Goal: Transaction & Acquisition: Obtain resource

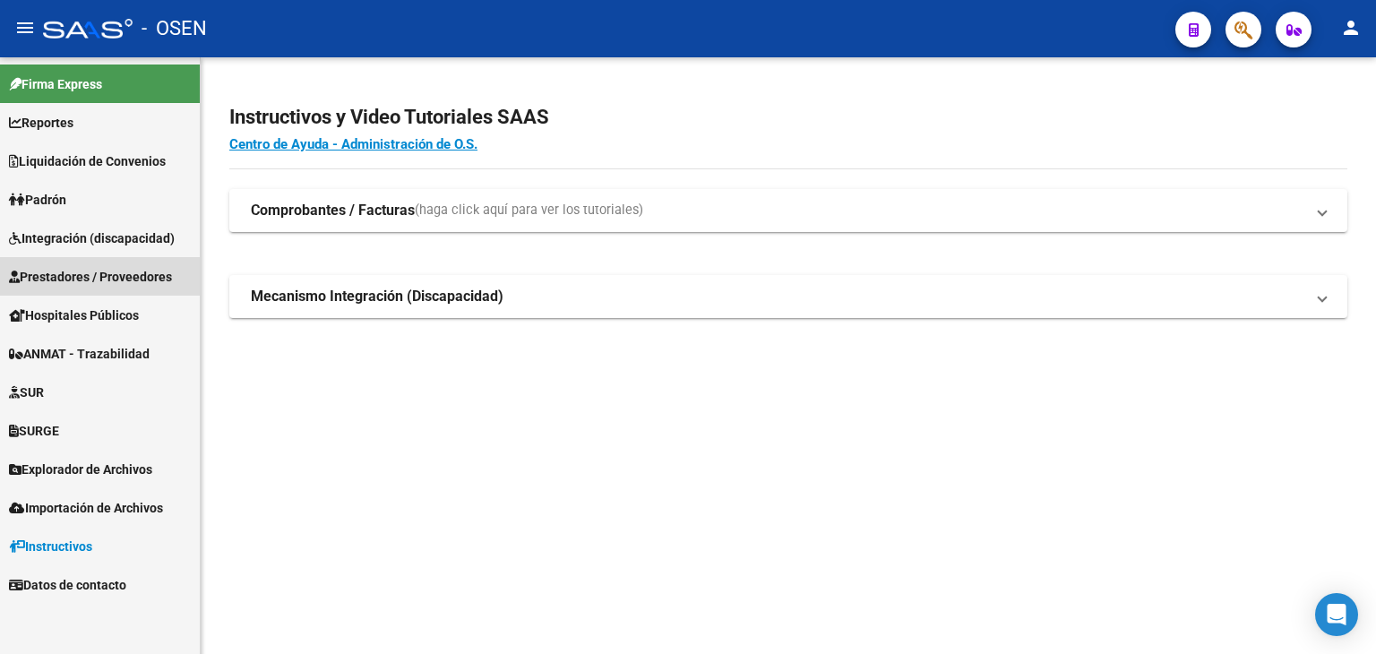
click at [90, 279] on span "Prestadores / Proveedores" at bounding box center [90, 277] width 163 height 20
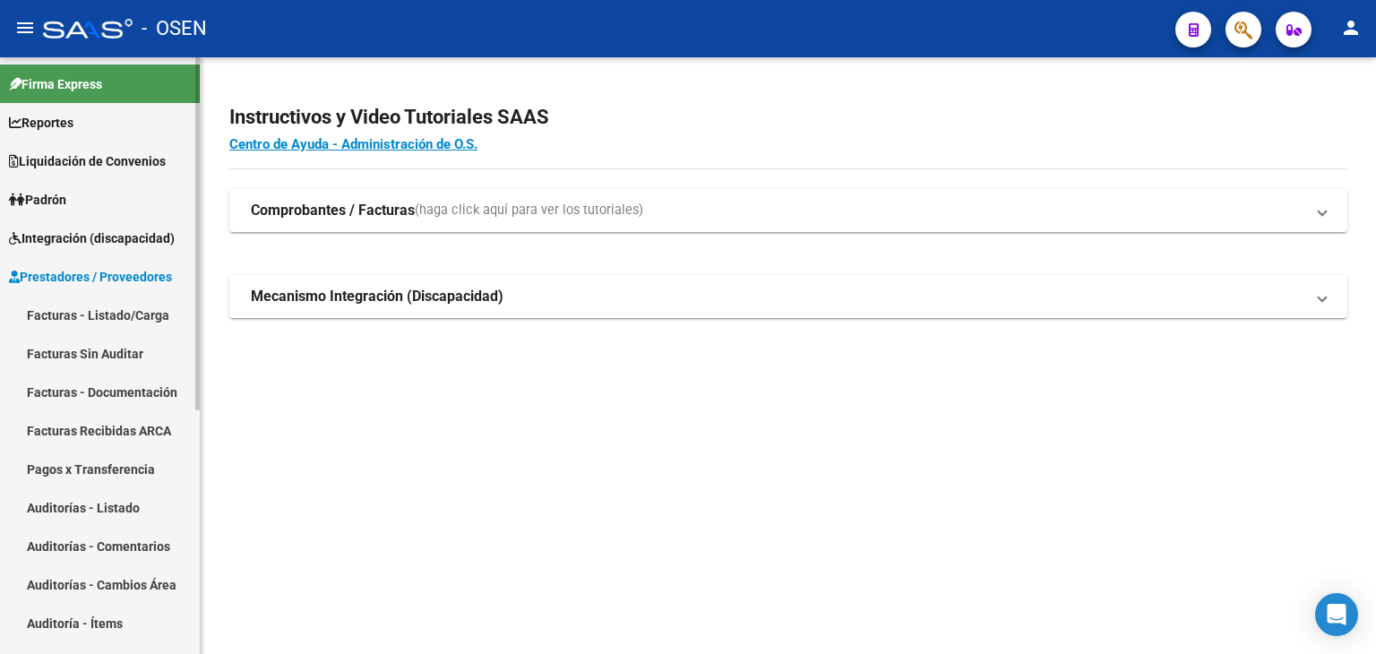
click at [99, 314] on link "Facturas - Listado/Carga" at bounding box center [100, 315] width 200 height 39
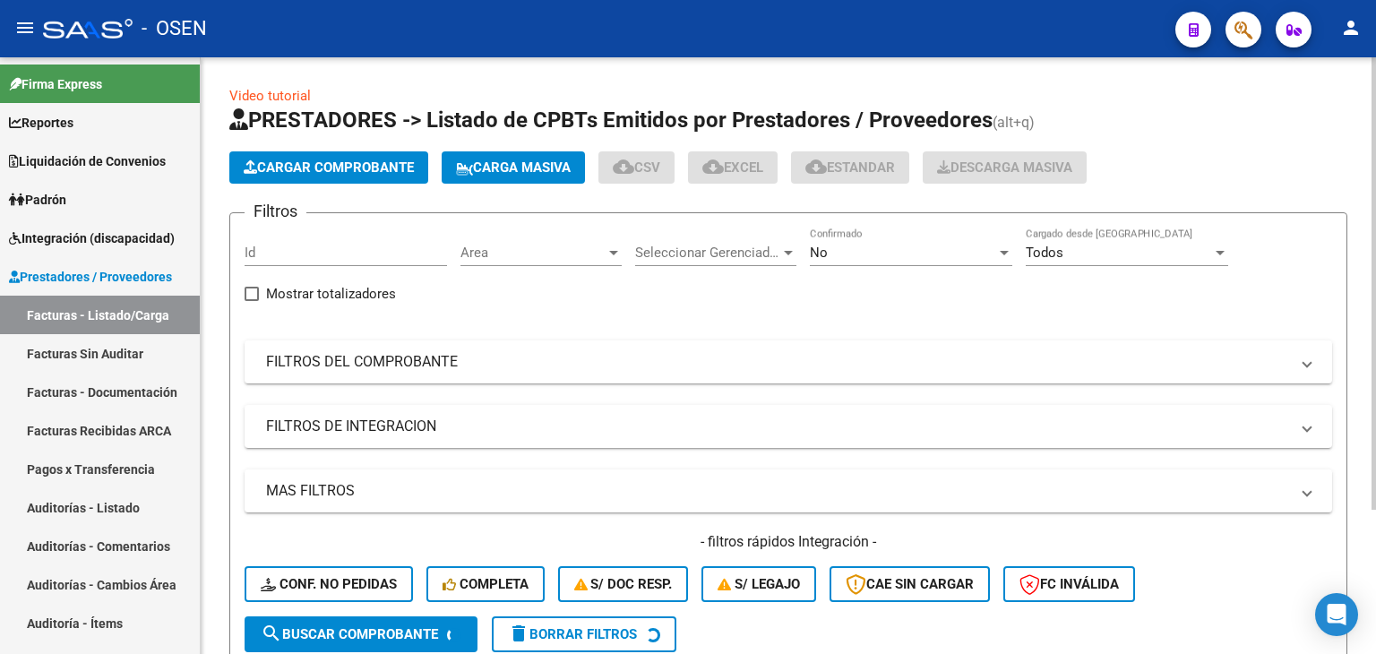
click at [543, 254] on span "Area" at bounding box center [533, 253] width 145 height 16
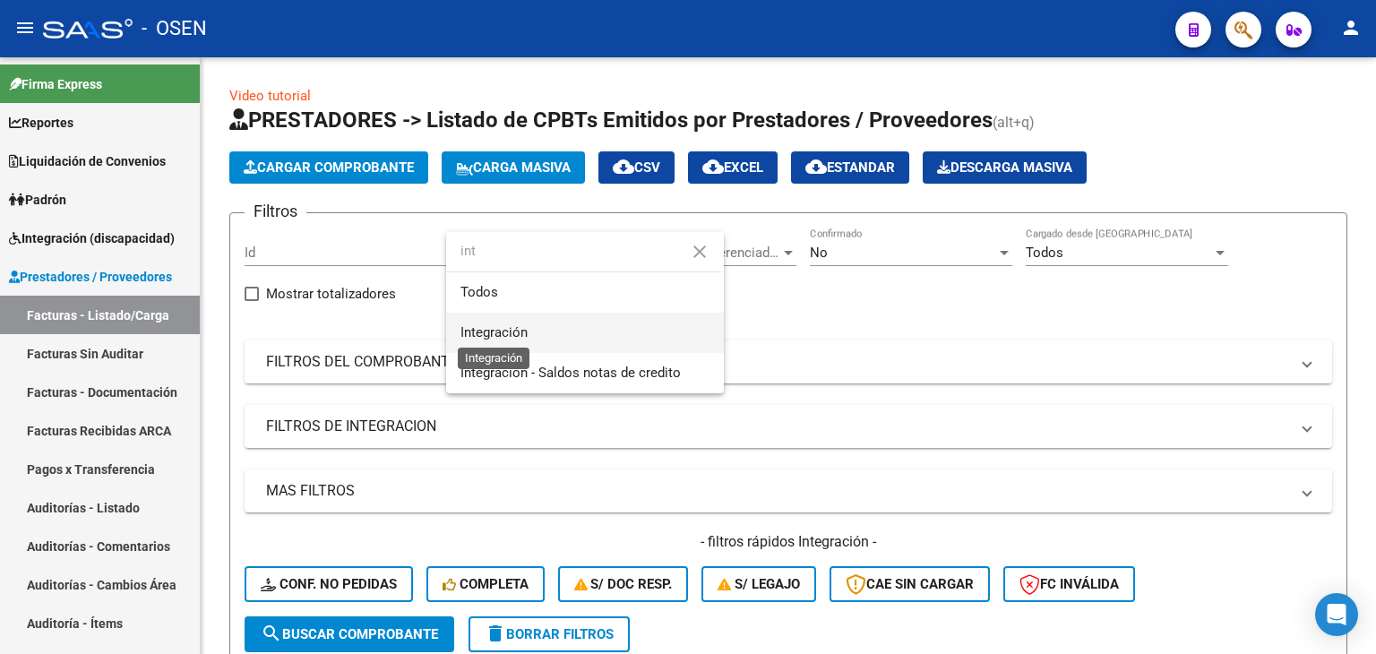
type input "int"
click at [494, 339] on span "Integración" at bounding box center [494, 332] width 67 height 16
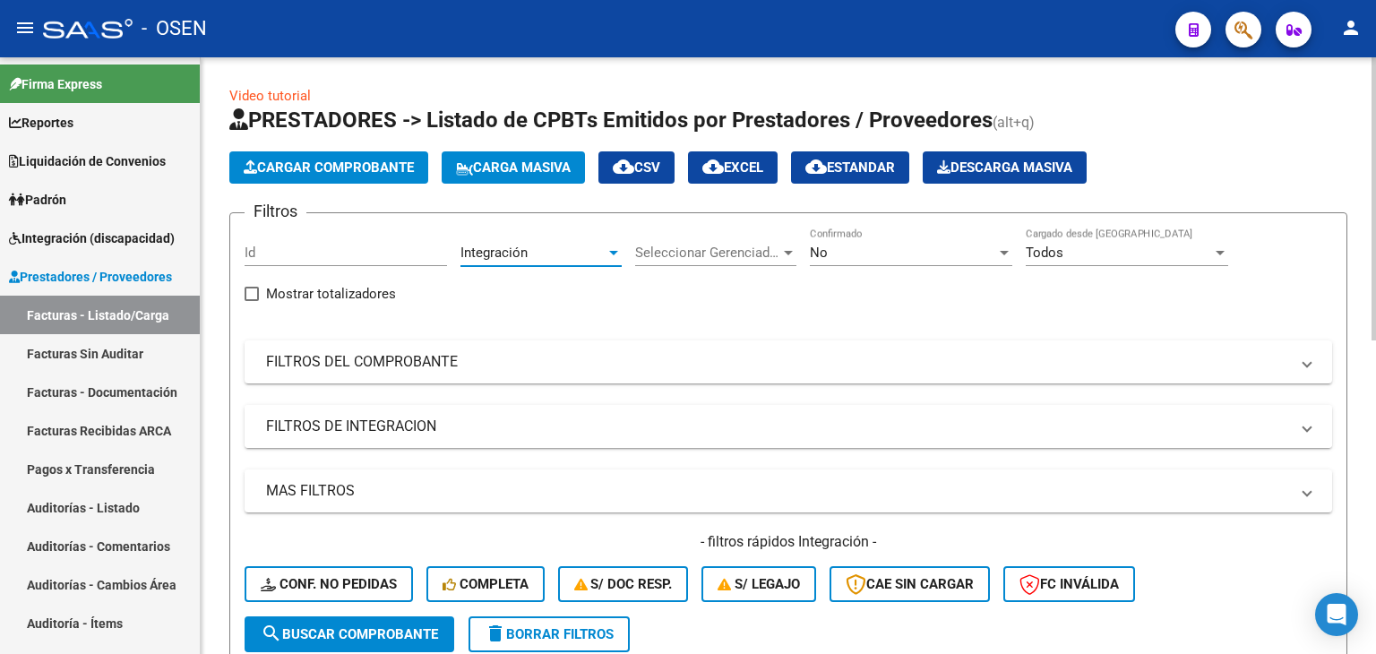
click at [409, 432] on mat-panel-title "FILTROS DE INTEGRACION" at bounding box center [777, 427] width 1023 height 20
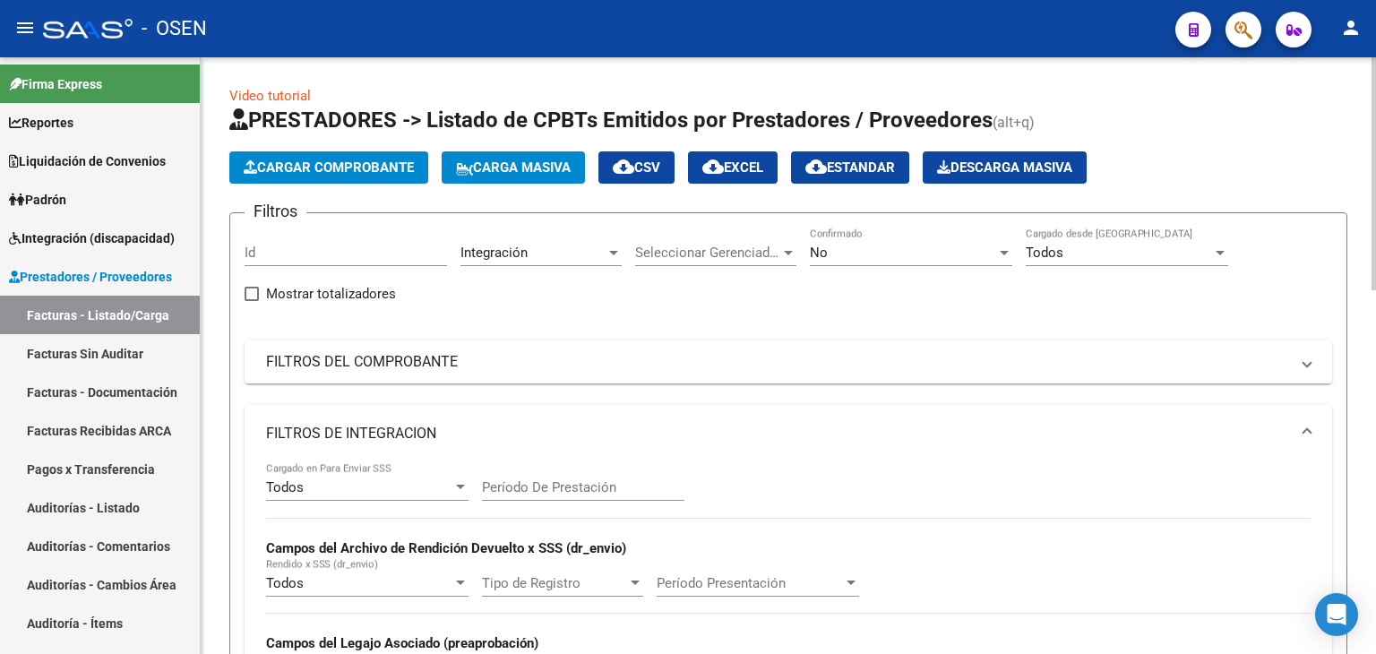
click at [368, 486] on div "Todos" at bounding box center [359, 487] width 186 height 16
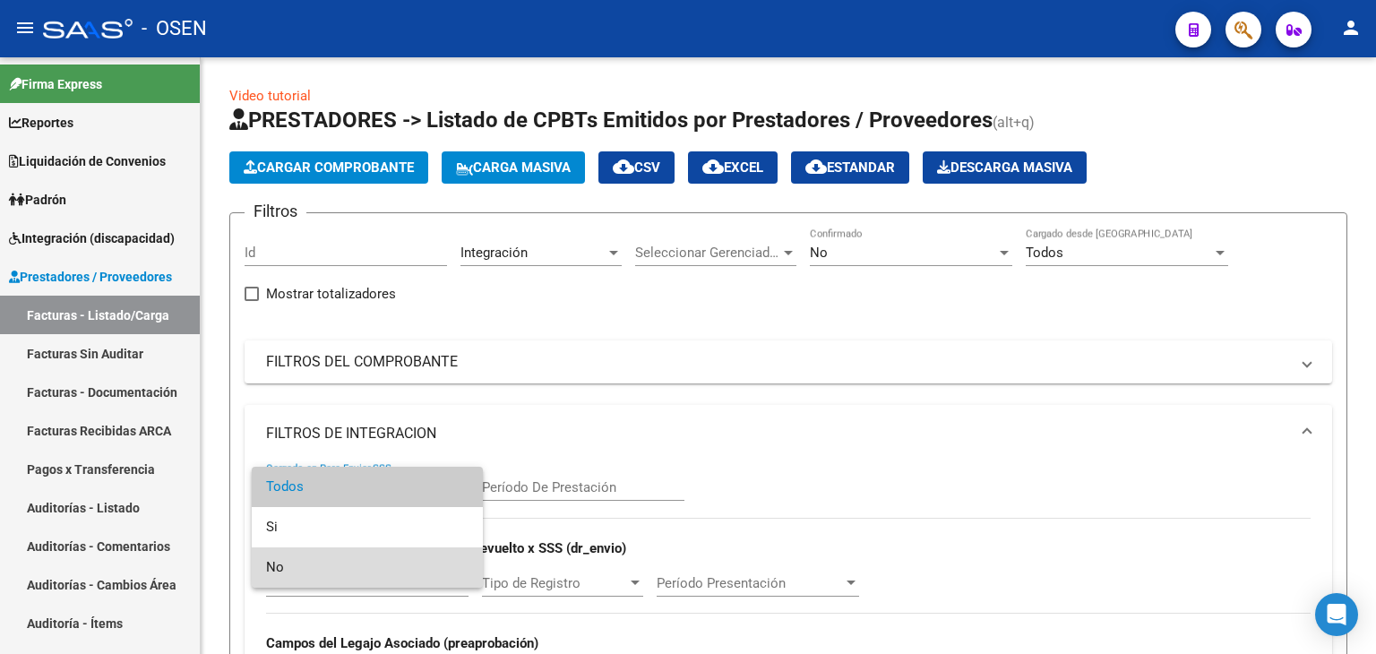
click at [333, 571] on span "No" at bounding box center [367, 567] width 202 height 40
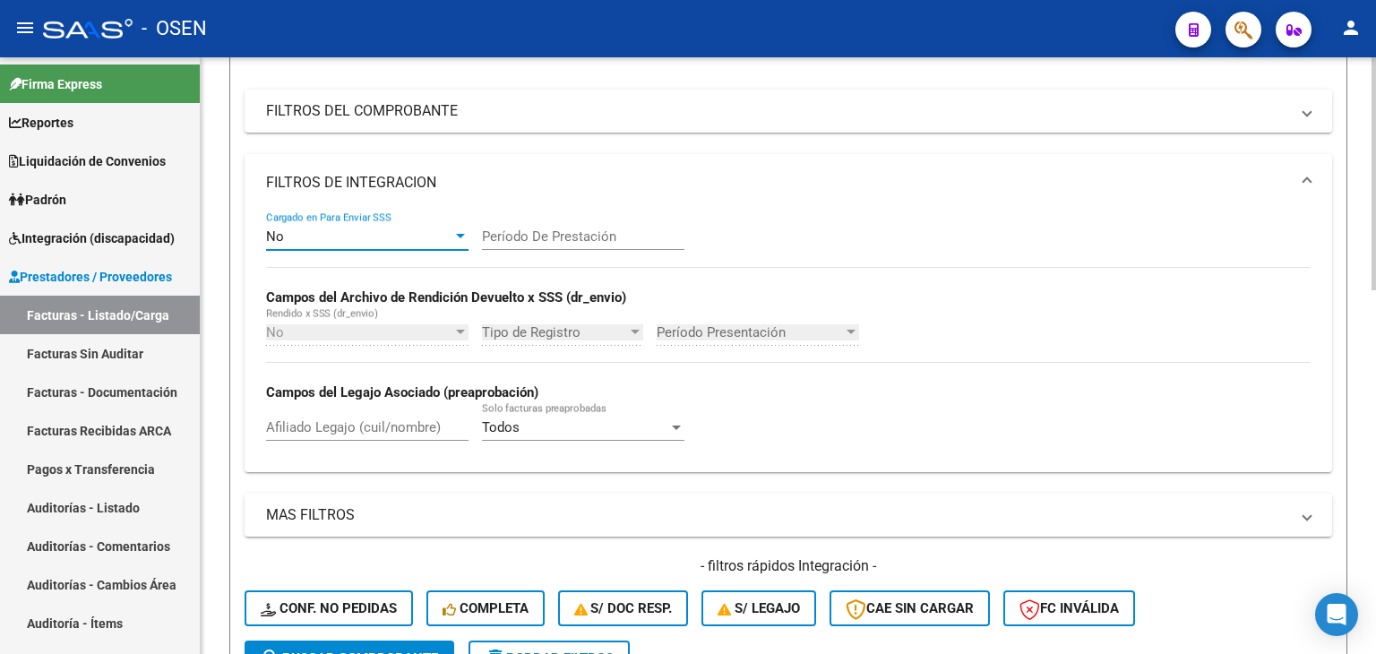
scroll to position [358, 0]
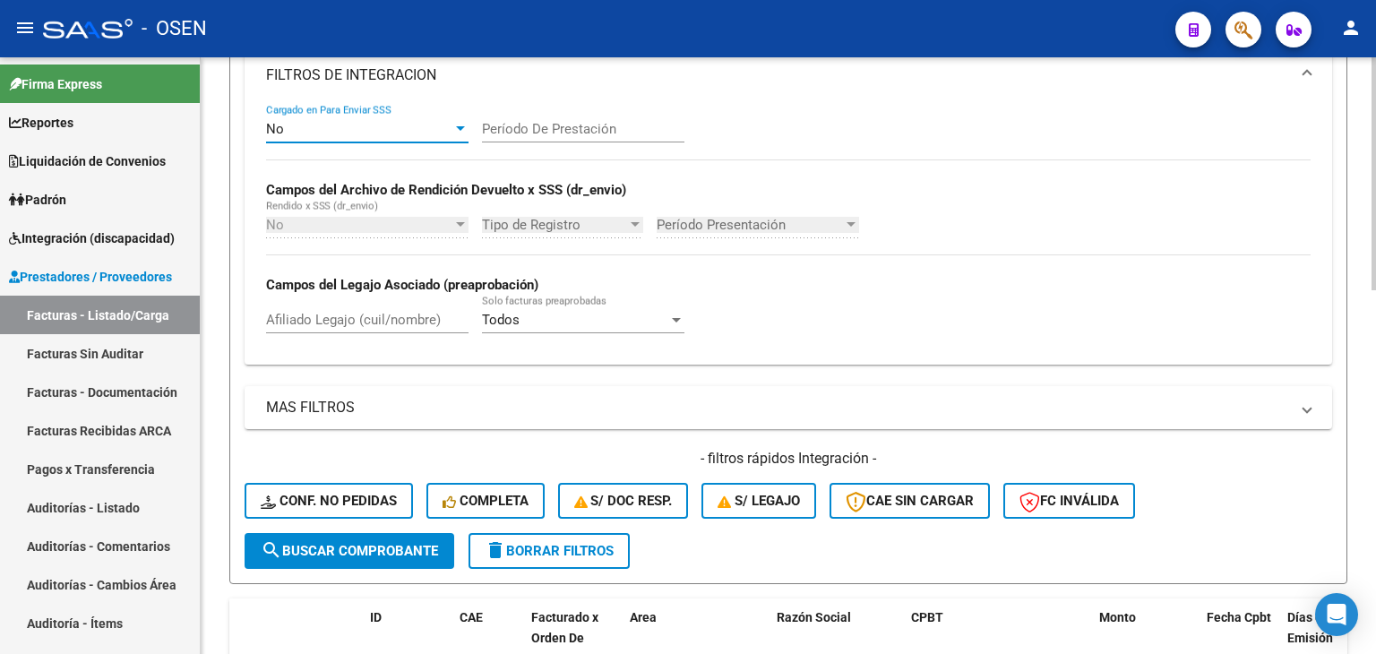
click at [305, 543] on span "search Buscar Comprobante" at bounding box center [349, 551] width 177 height 16
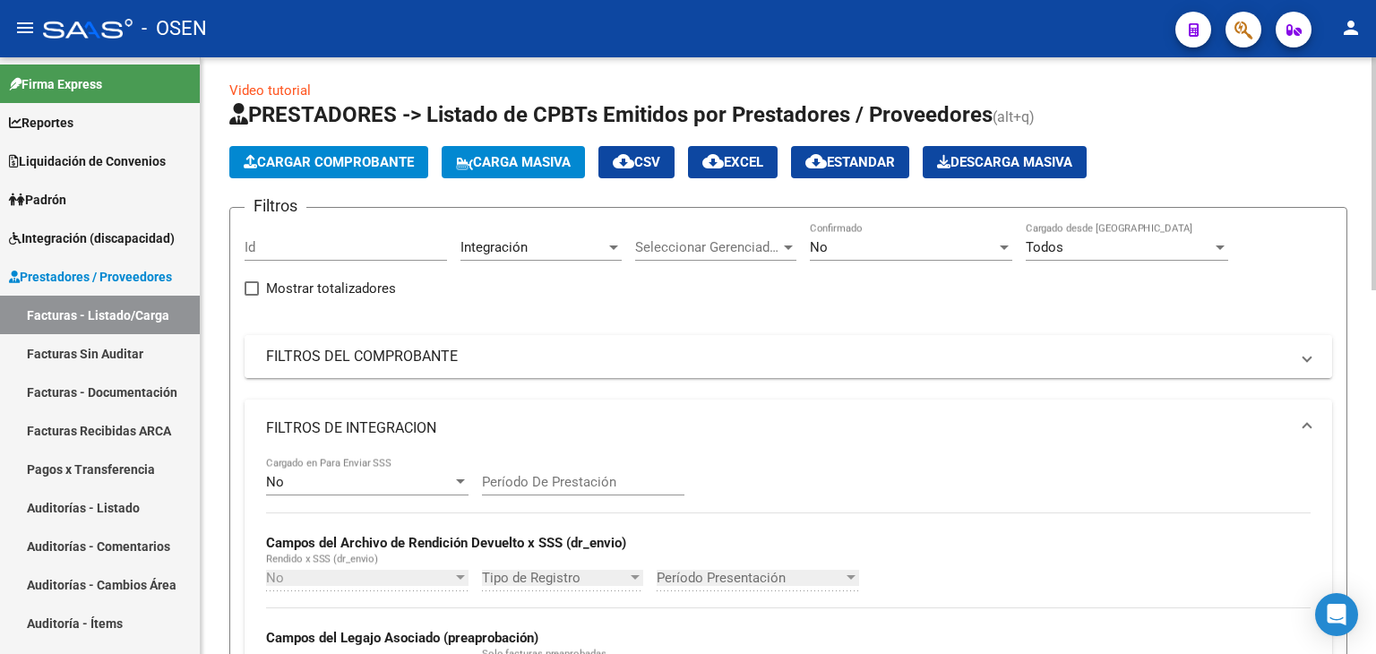
scroll to position [0, 0]
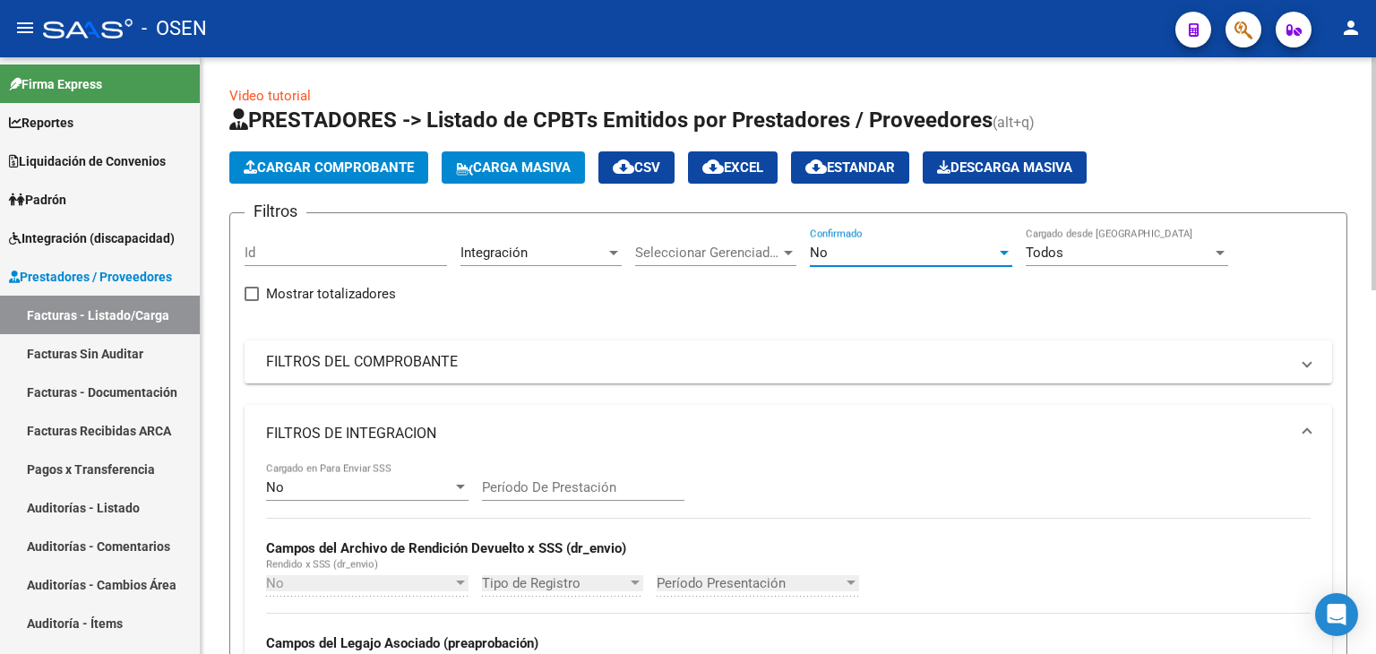
click at [857, 245] on div "No" at bounding box center [903, 253] width 186 height 16
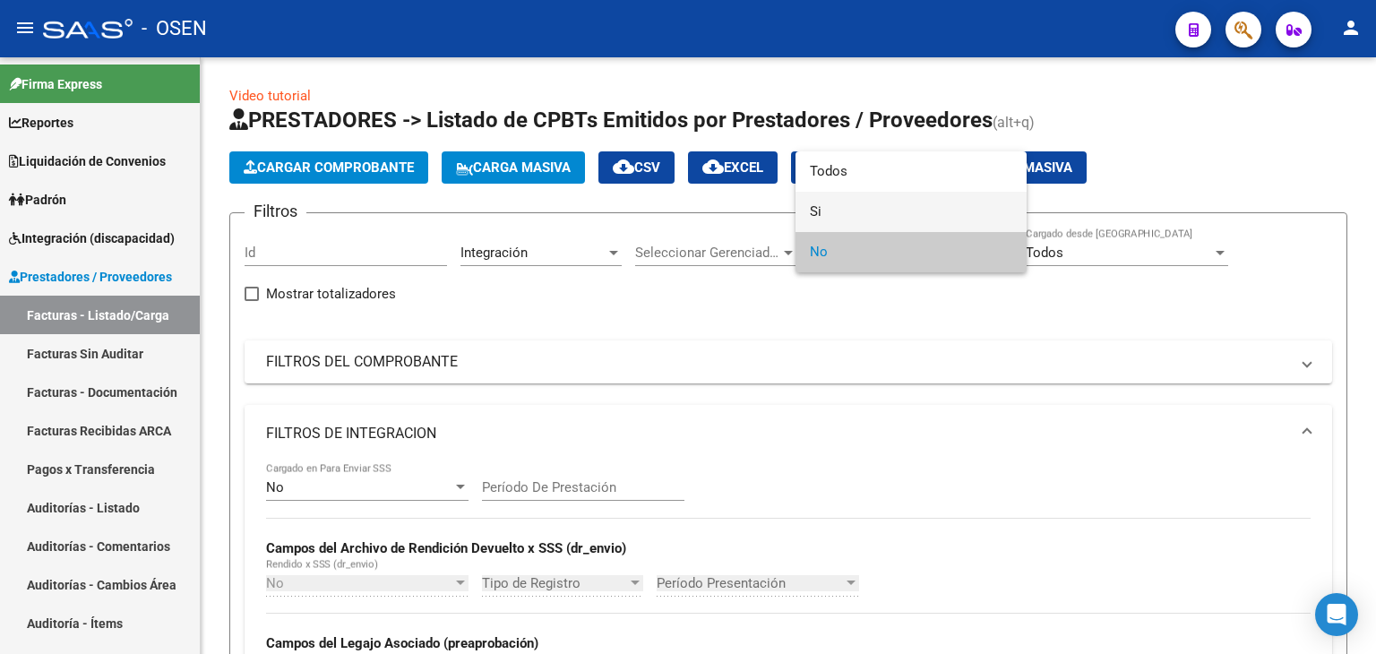
click at [844, 220] on span "Si" at bounding box center [911, 212] width 202 height 40
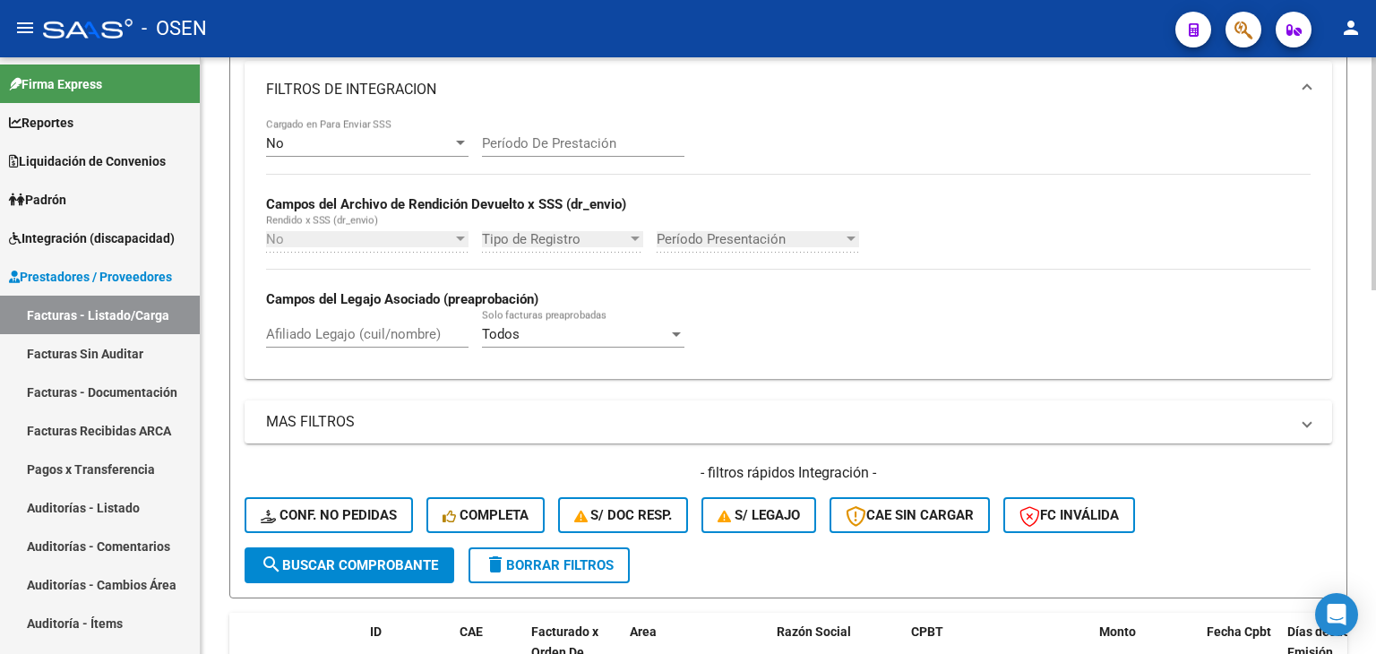
scroll to position [358, 0]
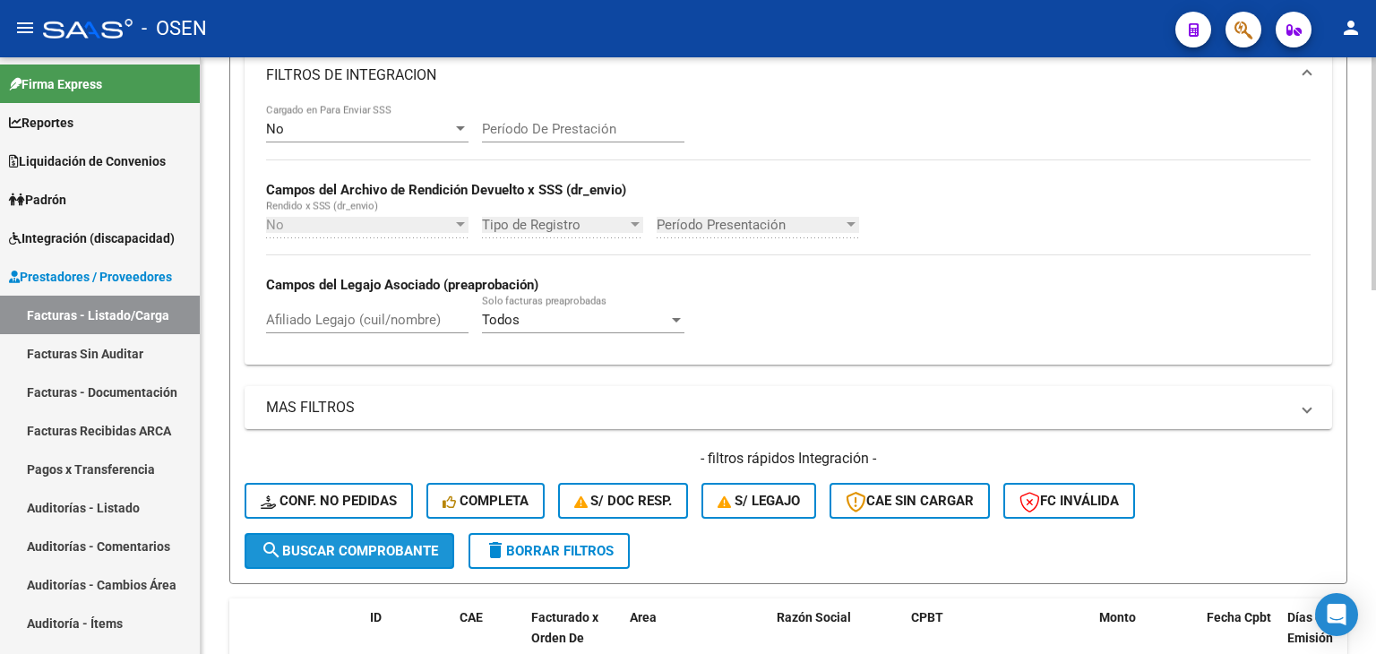
click at [323, 556] on button "search Buscar Comprobante" at bounding box center [350, 551] width 210 height 36
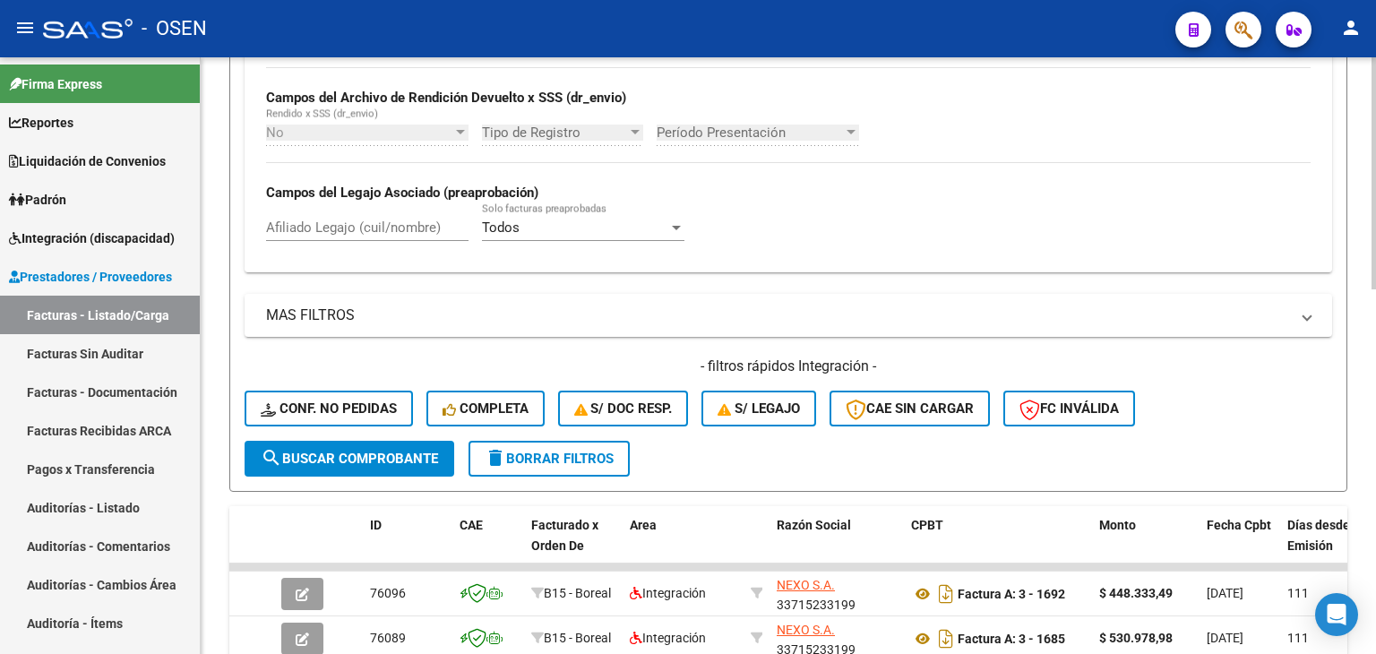
scroll to position [890, 0]
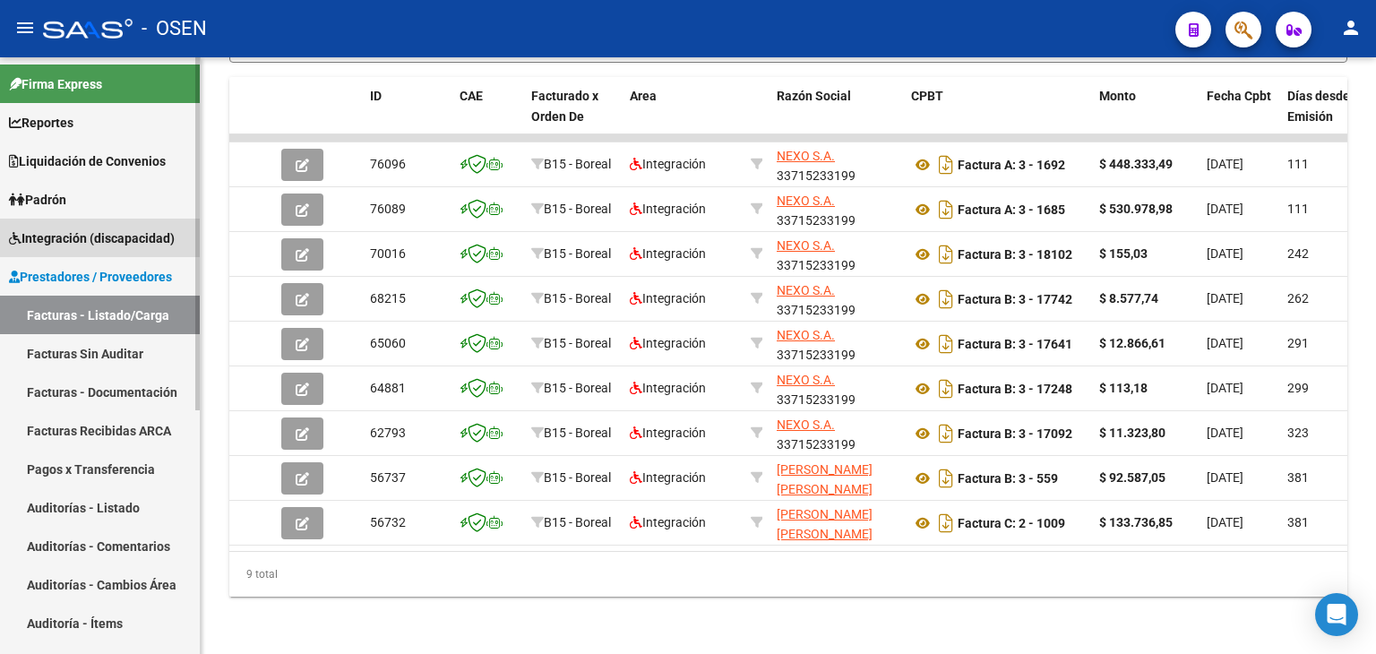
click at [82, 229] on span "Integración (discapacidad)" at bounding box center [92, 238] width 166 height 20
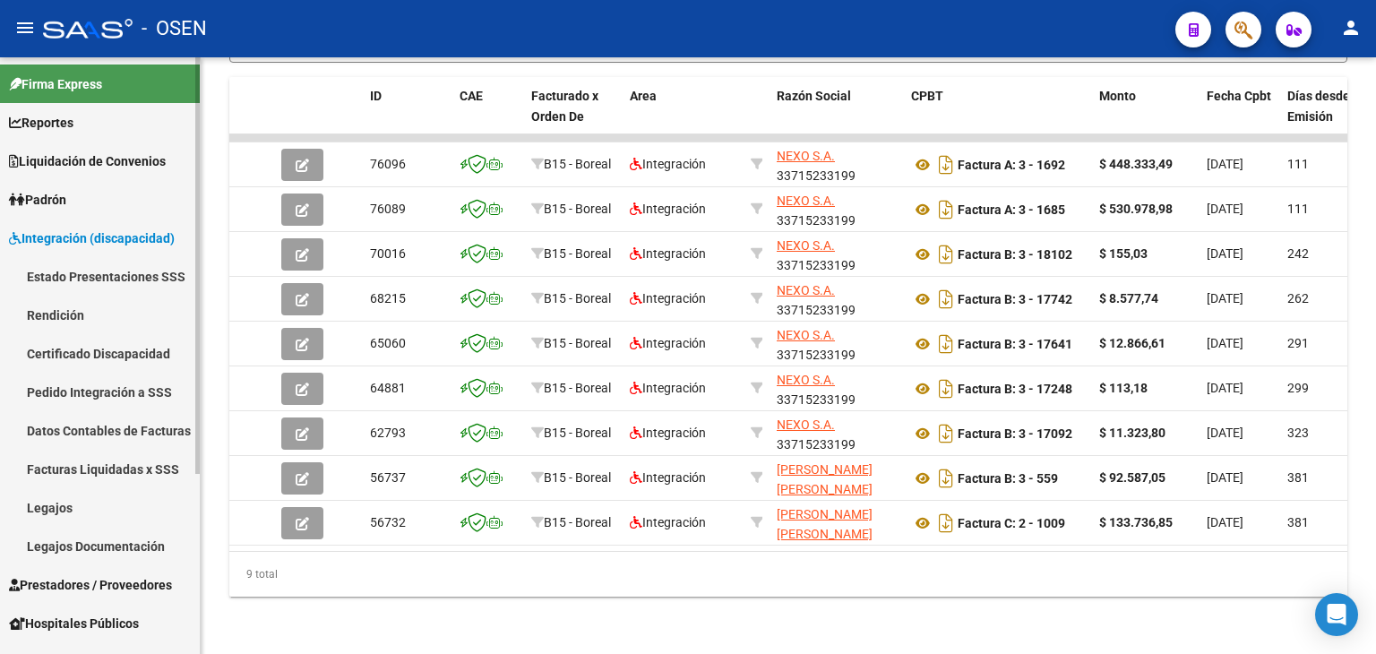
click at [91, 389] on link "Pedido Integración a SSS" at bounding box center [100, 392] width 200 height 39
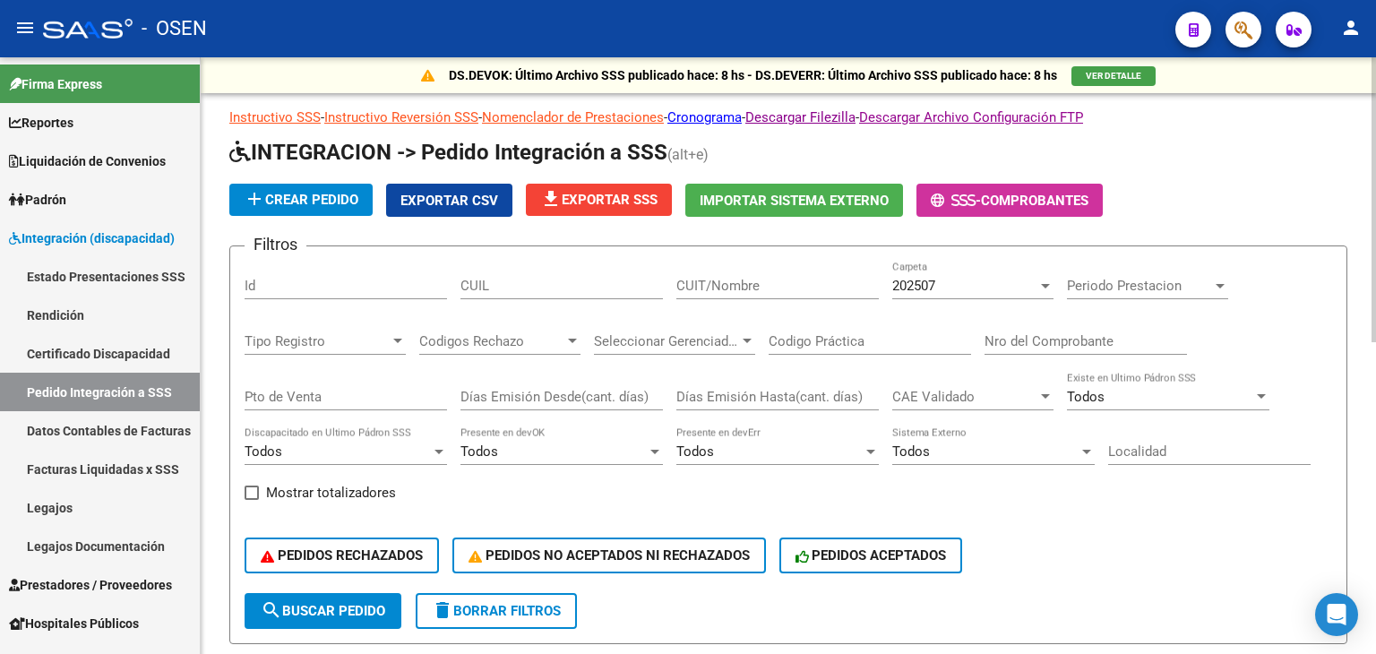
click at [578, 195] on span "file_download Exportar SSS" at bounding box center [598, 200] width 117 height 16
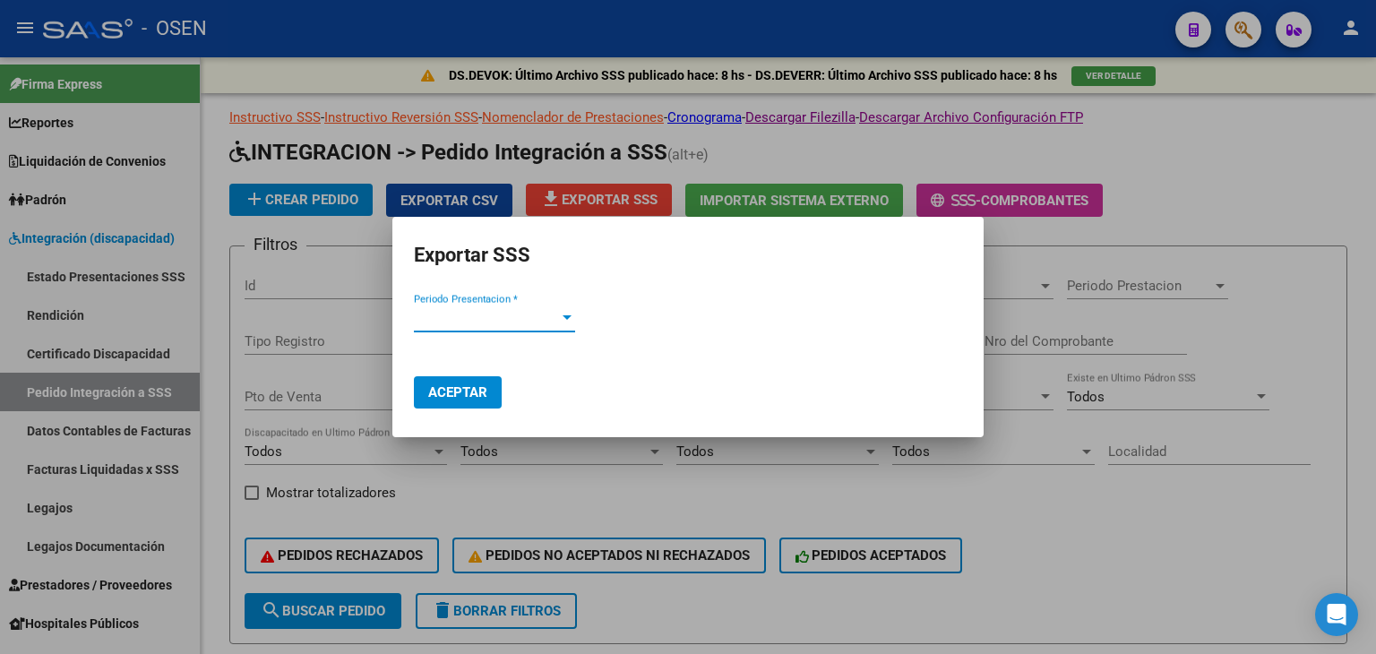
click at [455, 319] on span "Periodo Presentacion *" at bounding box center [486, 318] width 145 height 16
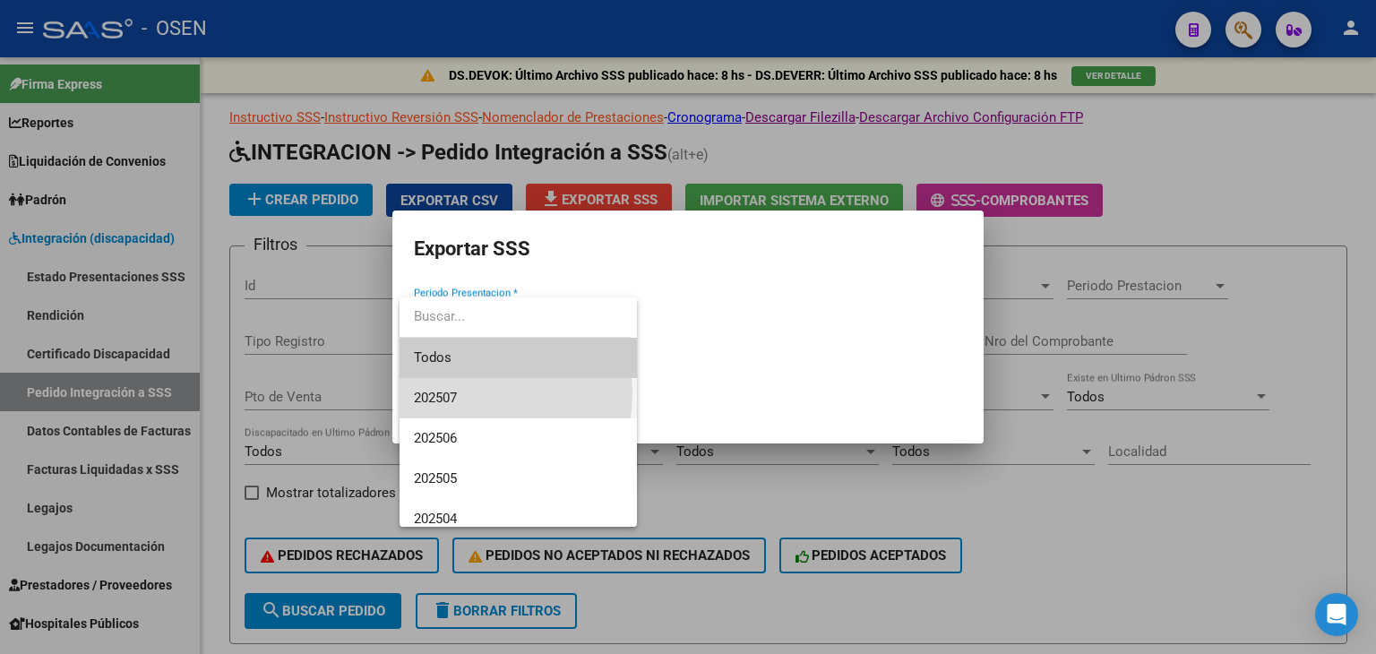
click at [466, 393] on span "202507" at bounding box center [518, 398] width 209 height 40
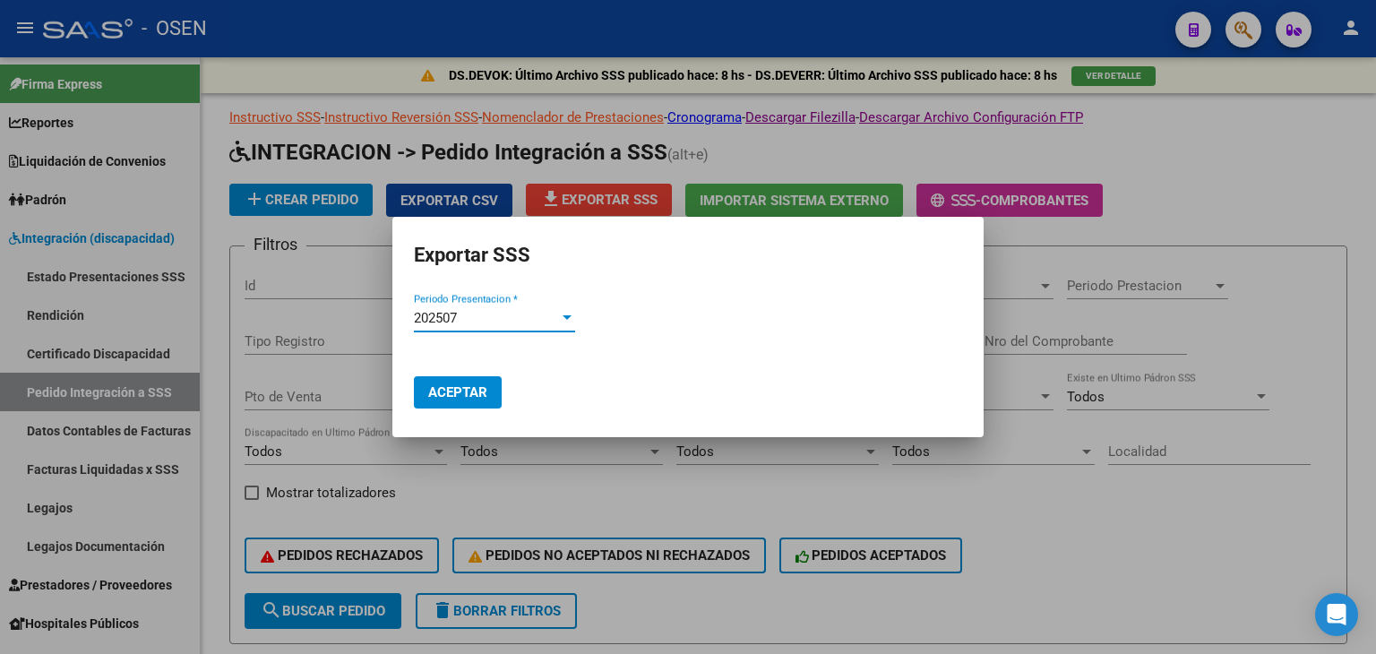
click at [459, 392] on span "Aceptar" at bounding box center [457, 392] width 59 height 16
